Goal: Task Accomplishment & Management: Manage account settings

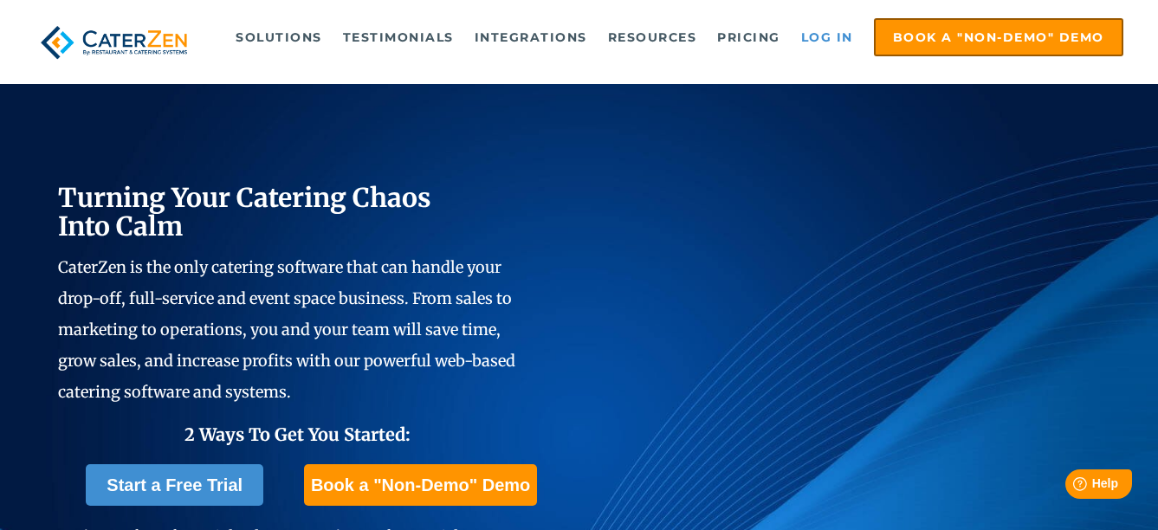
click at [818, 35] on link "Log in" at bounding box center [826, 37] width 69 height 35
click at [825, 29] on link "Log in" at bounding box center [826, 37] width 69 height 35
click at [814, 32] on link "Log in" at bounding box center [826, 37] width 69 height 35
